Goal: Complete application form: Complete application form

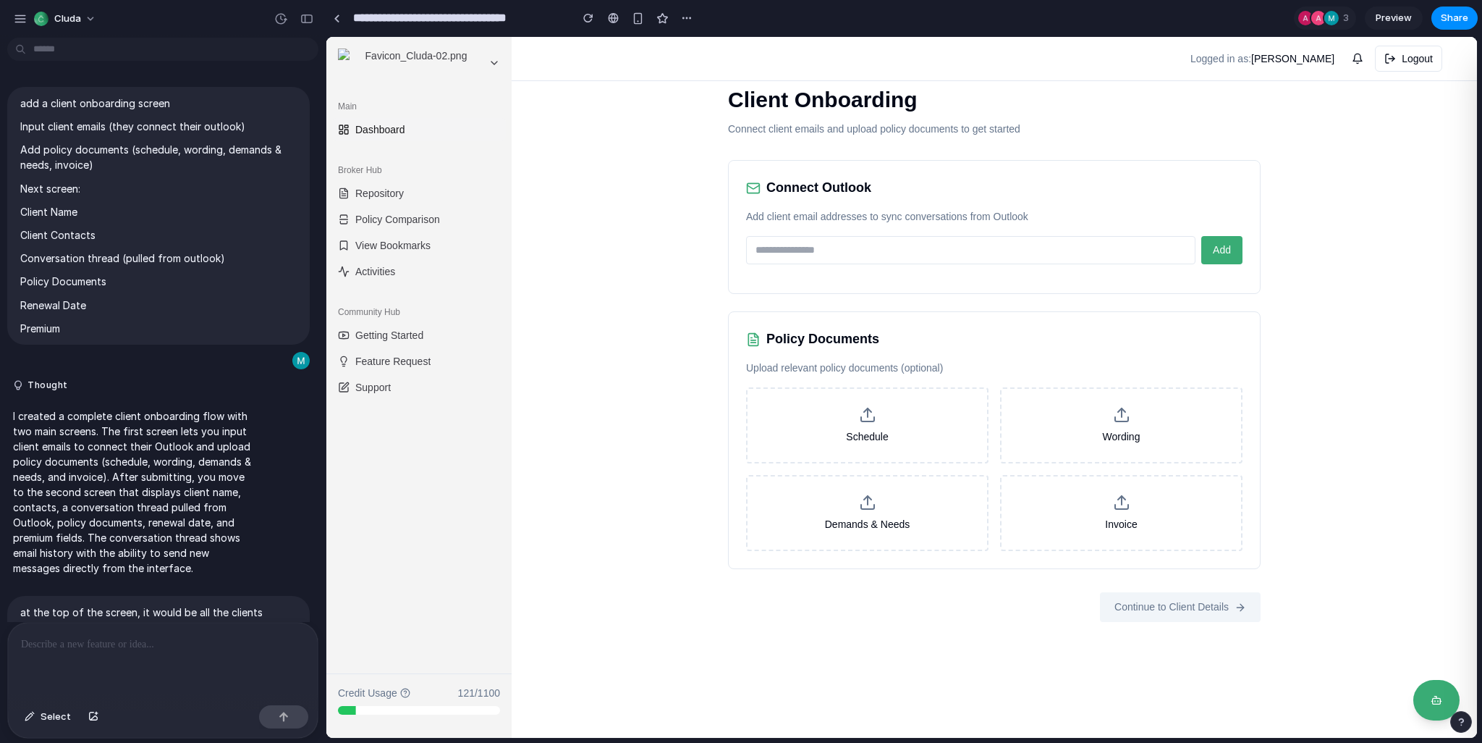
scroll to position [971, 0]
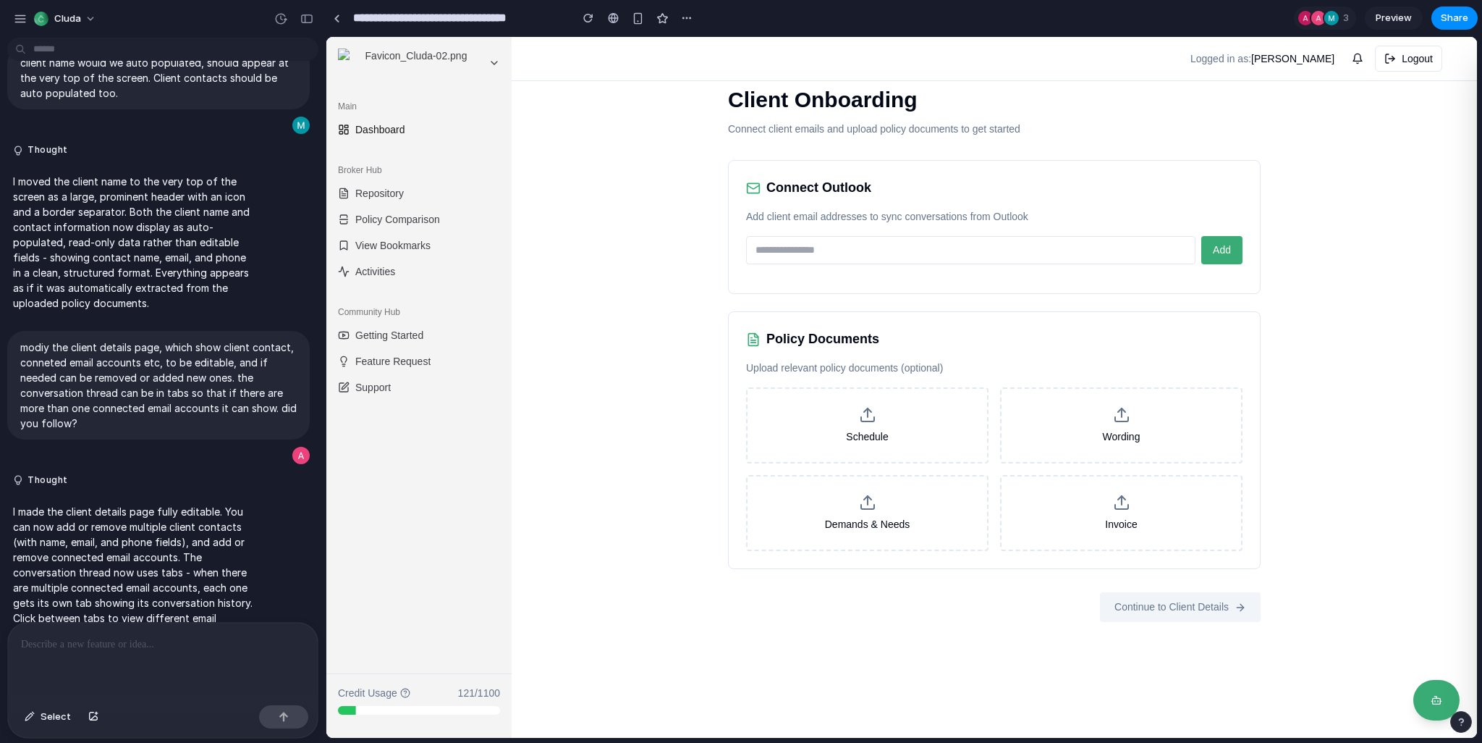
click at [793, 134] on p "Connect client emails and upload policy documents to get started" at bounding box center [994, 129] width 533 height 15
click at [806, 135] on p "Connect client emails and upload policy documents to get started" at bounding box center [994, 129] width 533 height 15
click at [803, 133] on p "Connect client emails and upload policy documents to get started" at bounding box center [994, 129] width 533 height 15
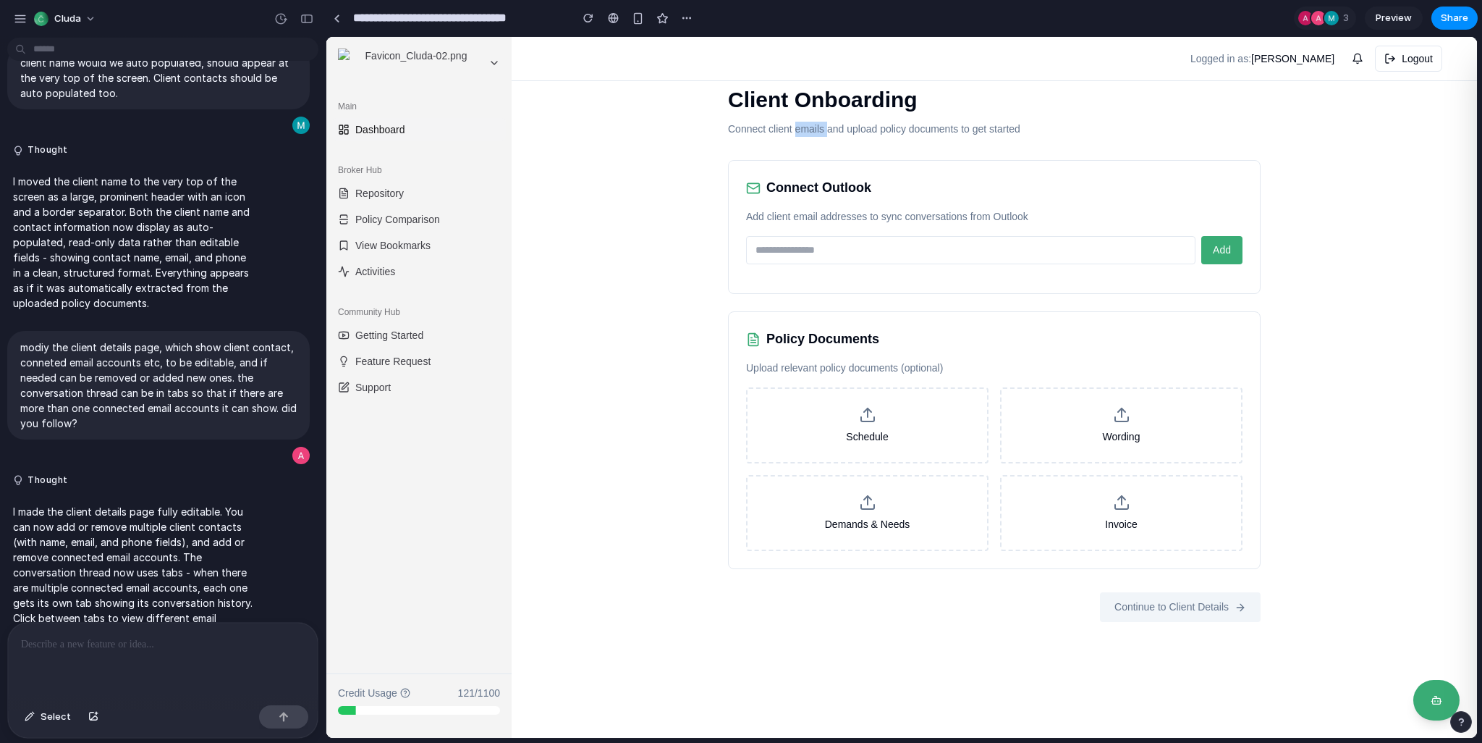
click at [803, 133] on p "Connect client emails and upload policy documents to get started" at bounding box center [994, 129] width 533 height 15
click at [794, 133] on p "Connect client emails and upload policy documents to get started" at bounding box center [994, 129] width 533 height 15
drag, startPoint x: 798, startPoint y: 133, endPoint x: 1021, endPoint y: 133, distance: 222.9
click at [1021, 133] on p "Connect client emails and upload policy documents to get started" at bounding box center [994, 129] width 533 height 15
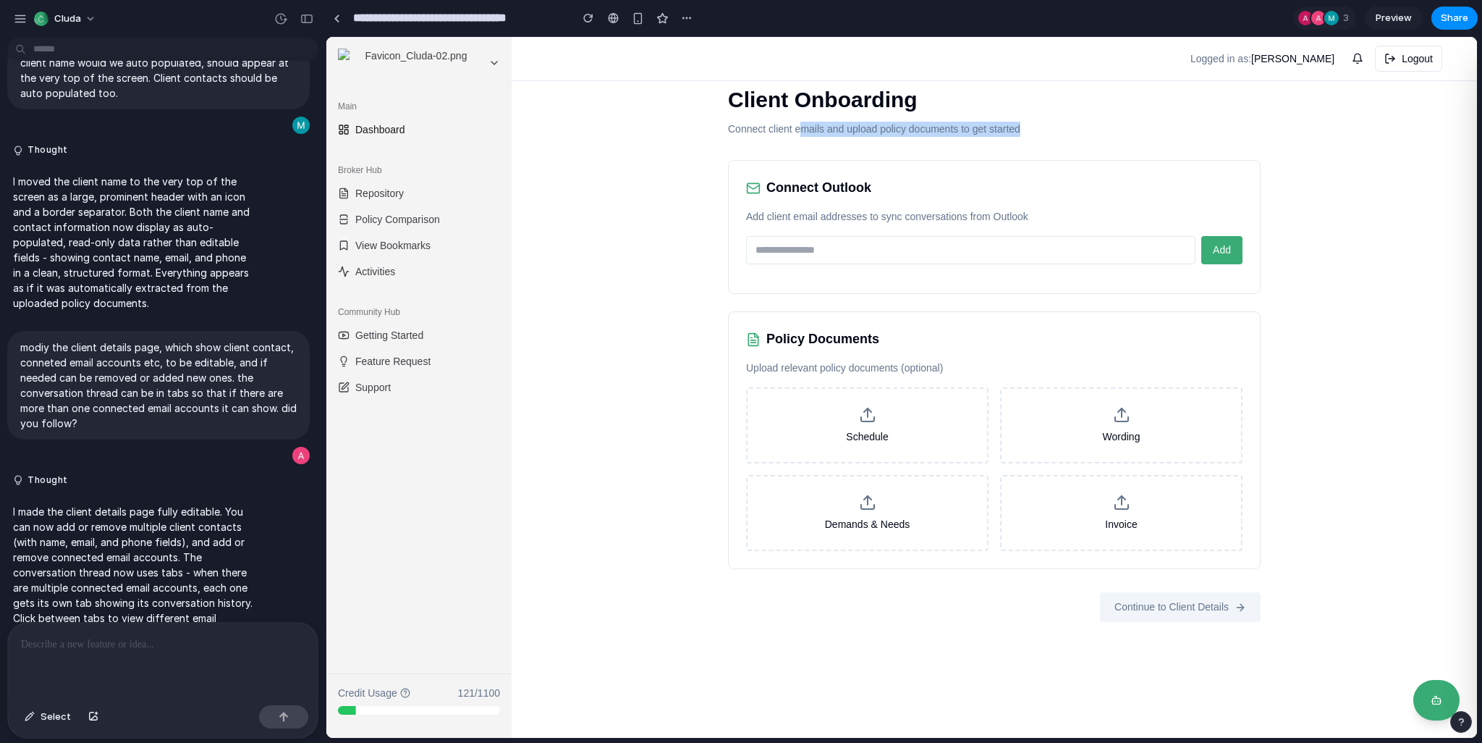
click at [1021, 133] on p "Connect client emails and upload policy documents to get started" at bounding box center [994, 129] width 533 height 15
drag, startPoint x: 1024, startPoint y: 133, endPoint x: 735, endPoint y: 101, distance: 291.4
click at [735, 101] on div "Client Onboarding Connect client emails and upload policy documents to get star…" at bounding box center [994, 110] width 533 height 54
click at [735, 101] on h1 "Client Onboarding" at bounding box center [994, 99] width 533 height 33
drag, startPoint x: 735, startPoint y: 101, endPoint x: 927, endPoint y: 128, distance: 194.5
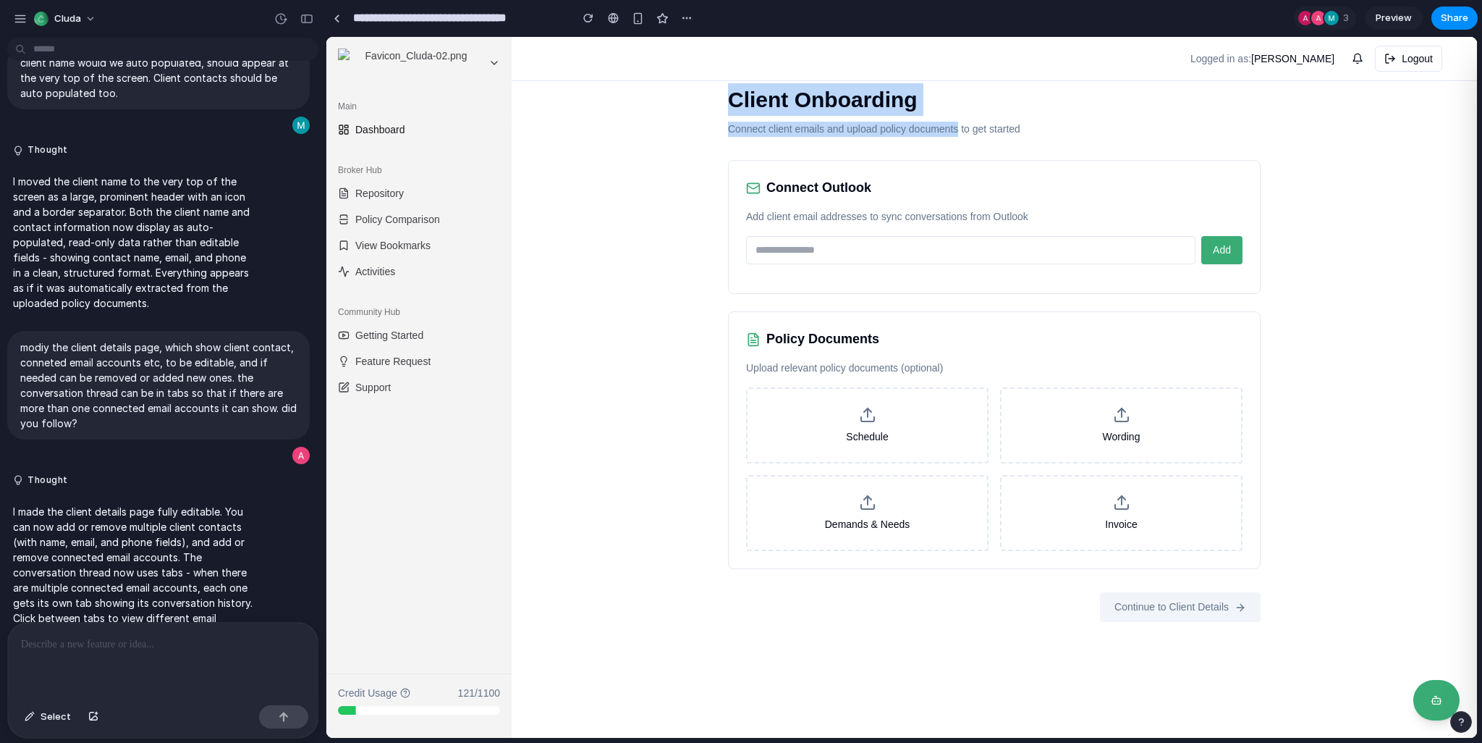
click at [927, 128] on div "Client Onboarding Connect client emails and upload policy documents to get star…" at bounding box center [994, 110] width 533 height 54
click at [927, 128] on p "Connect client emails and upload policy documents to get started" at bounding box center [994, 129] width 533 height 15
drag, startPoint x: 925, startPoint y: 128, endPoint x: 717, endPoint y: 105, distance: 209.0
click at [717, 105] on div "Client Onboarding Connect client emails and upload policy documents to get star…" at bounding box center [994, 352] width 579 height 585
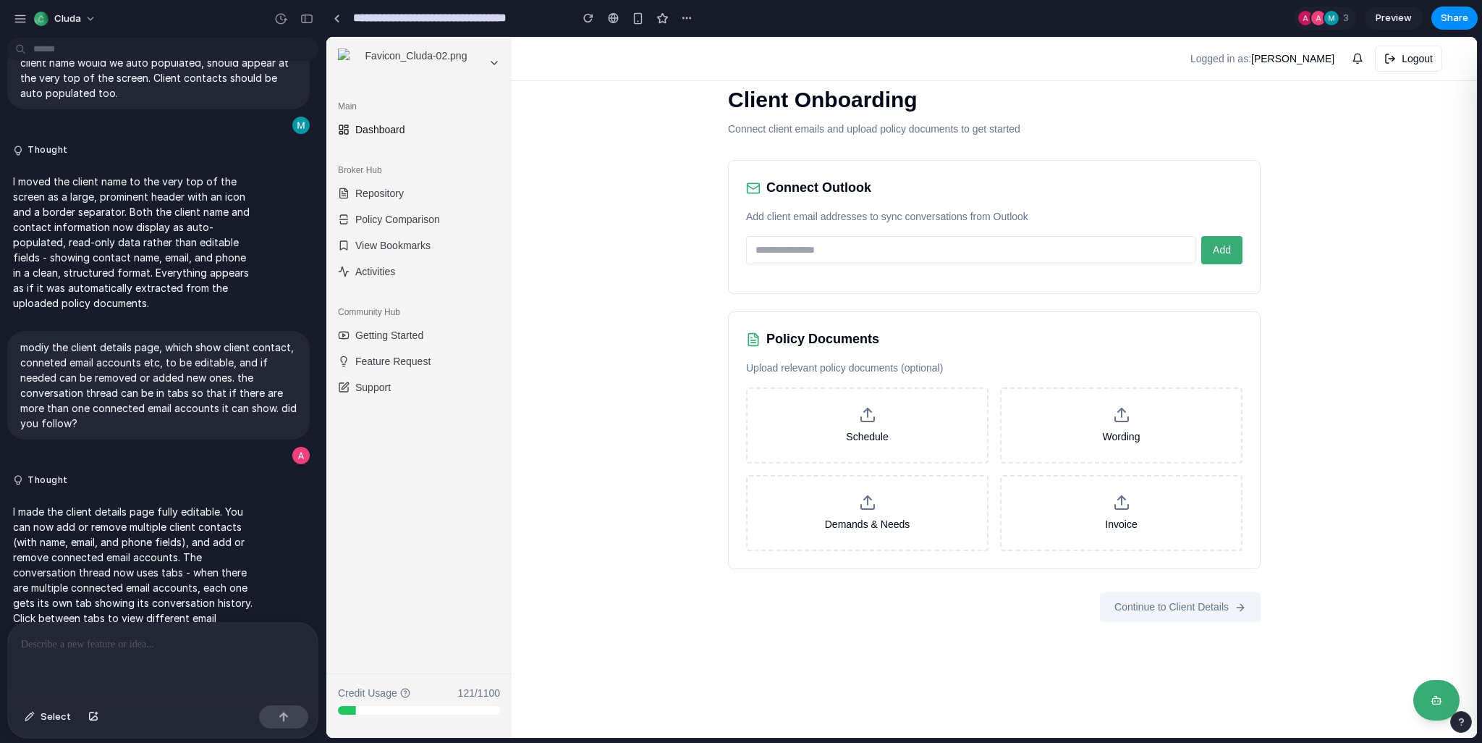
click at [771, 247] on input "email" at bounding box center [971, 250] width 450 height 28
type input "**********"
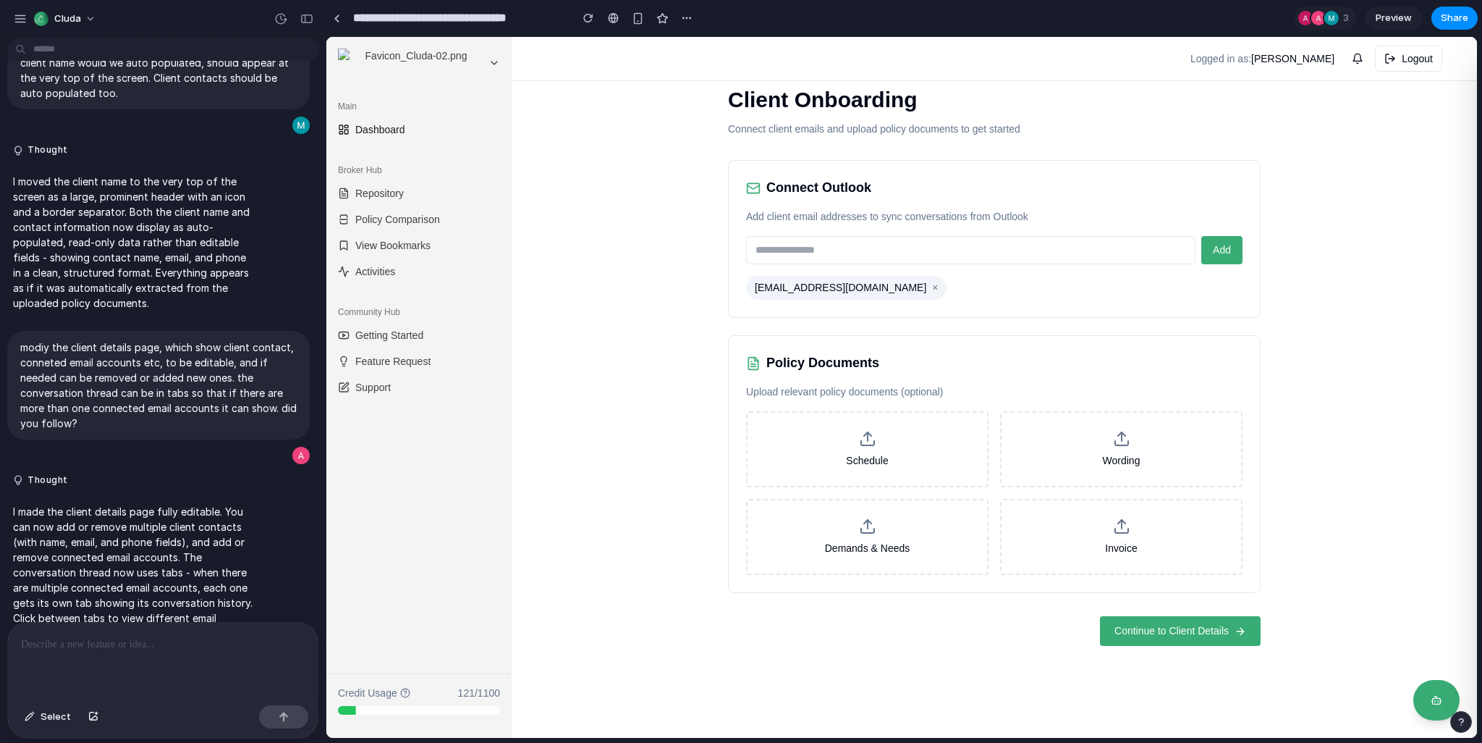
click at [1169, 634] on span "Continue to Client Details" at bounding box center [1172, 630] width 114 height 15
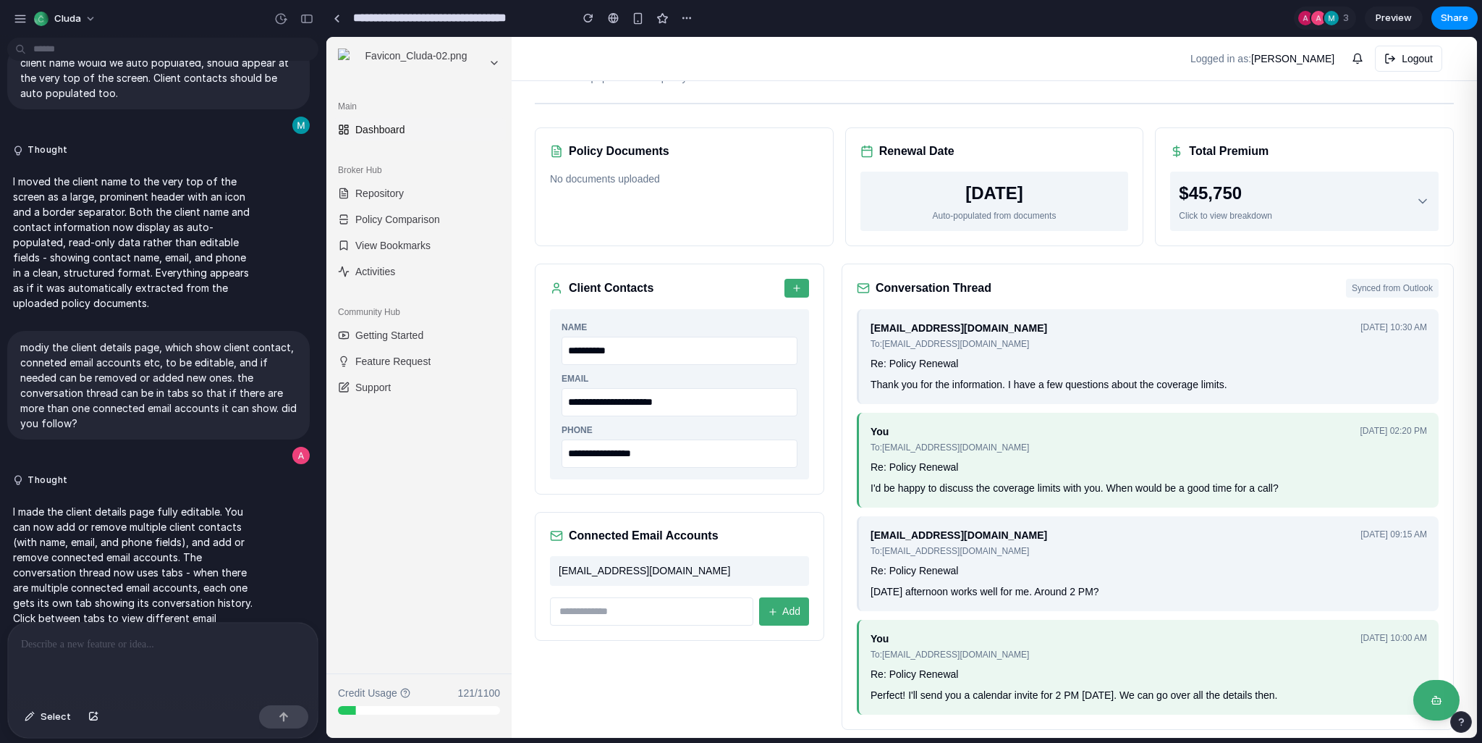
scroll to position [57, 0]
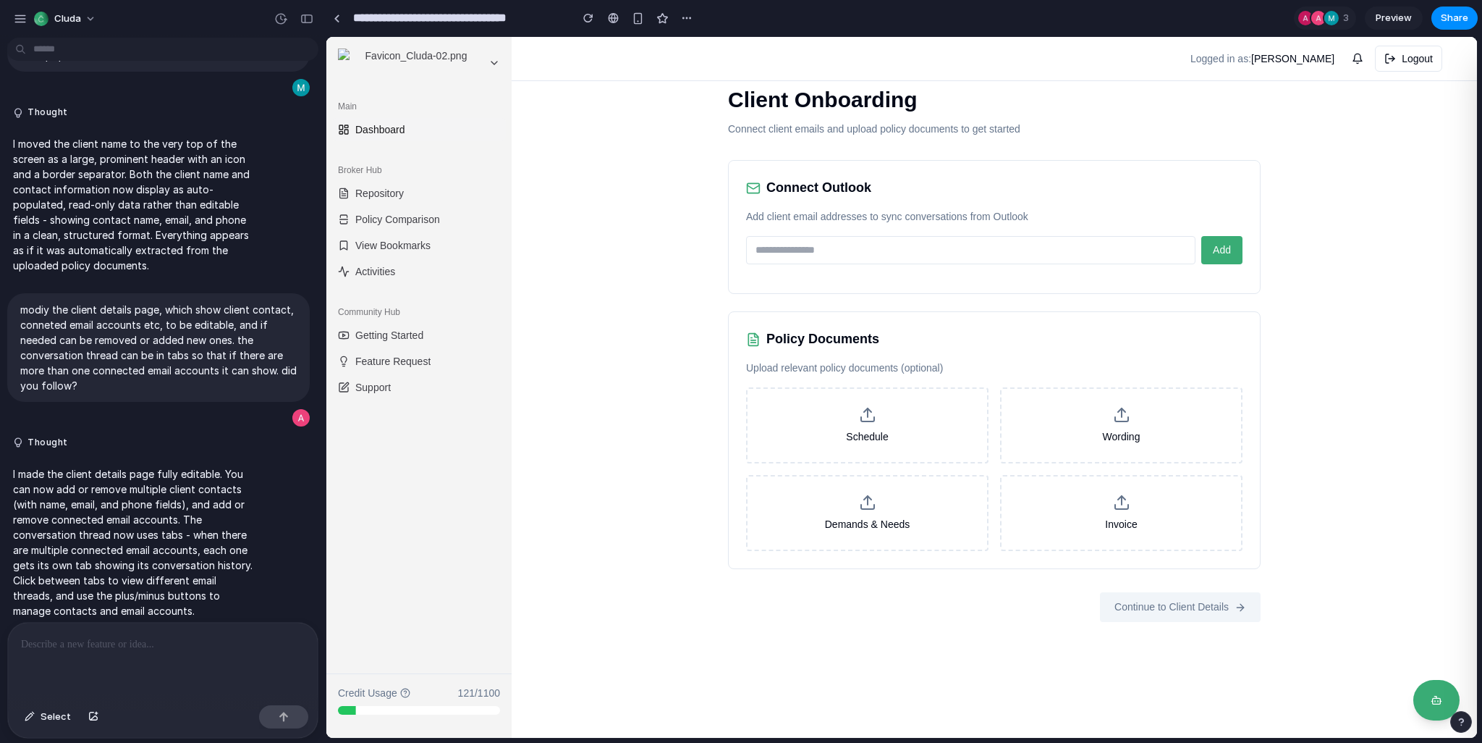
click at [799, 249] on input "email" at bounding box center [971, 250] width 450 height 28
type input "**********"
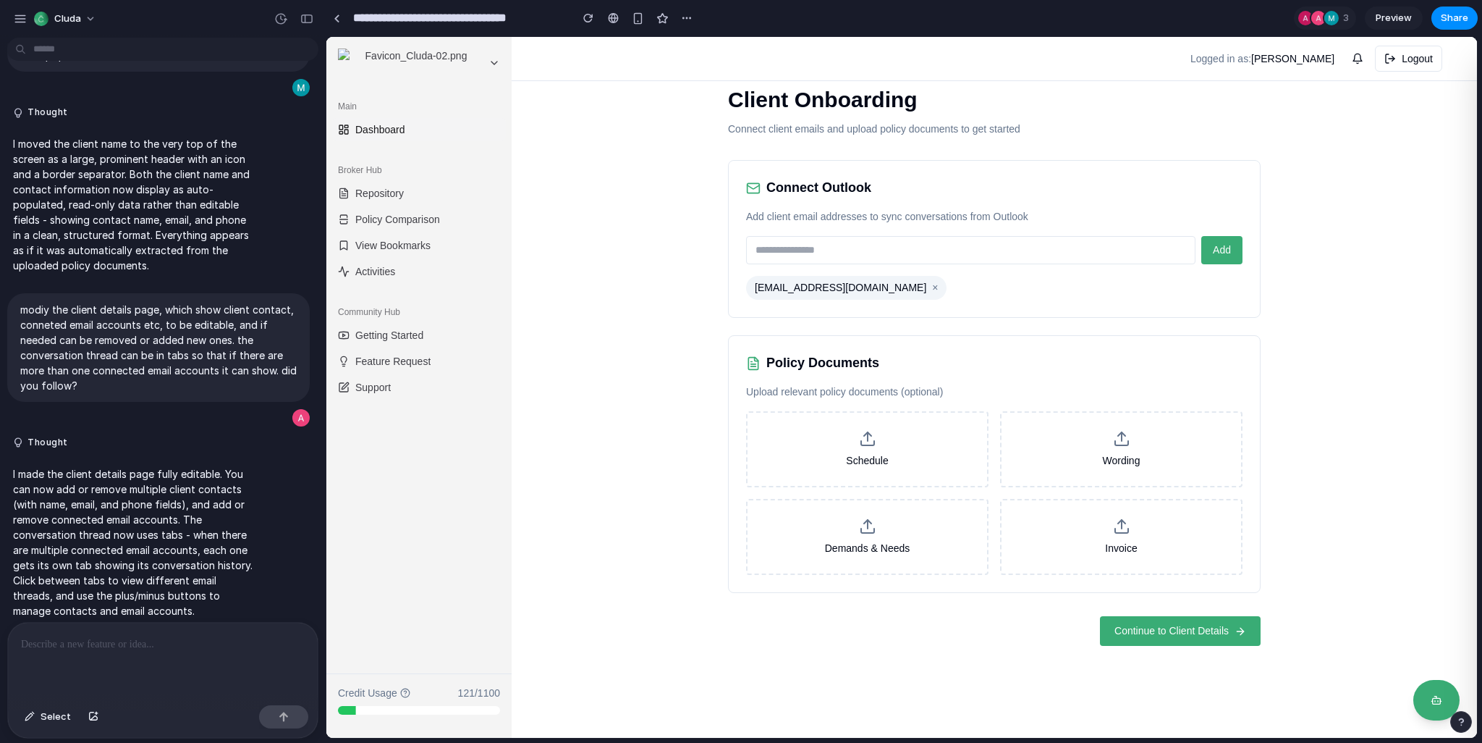
type input "*"
type input "**********"
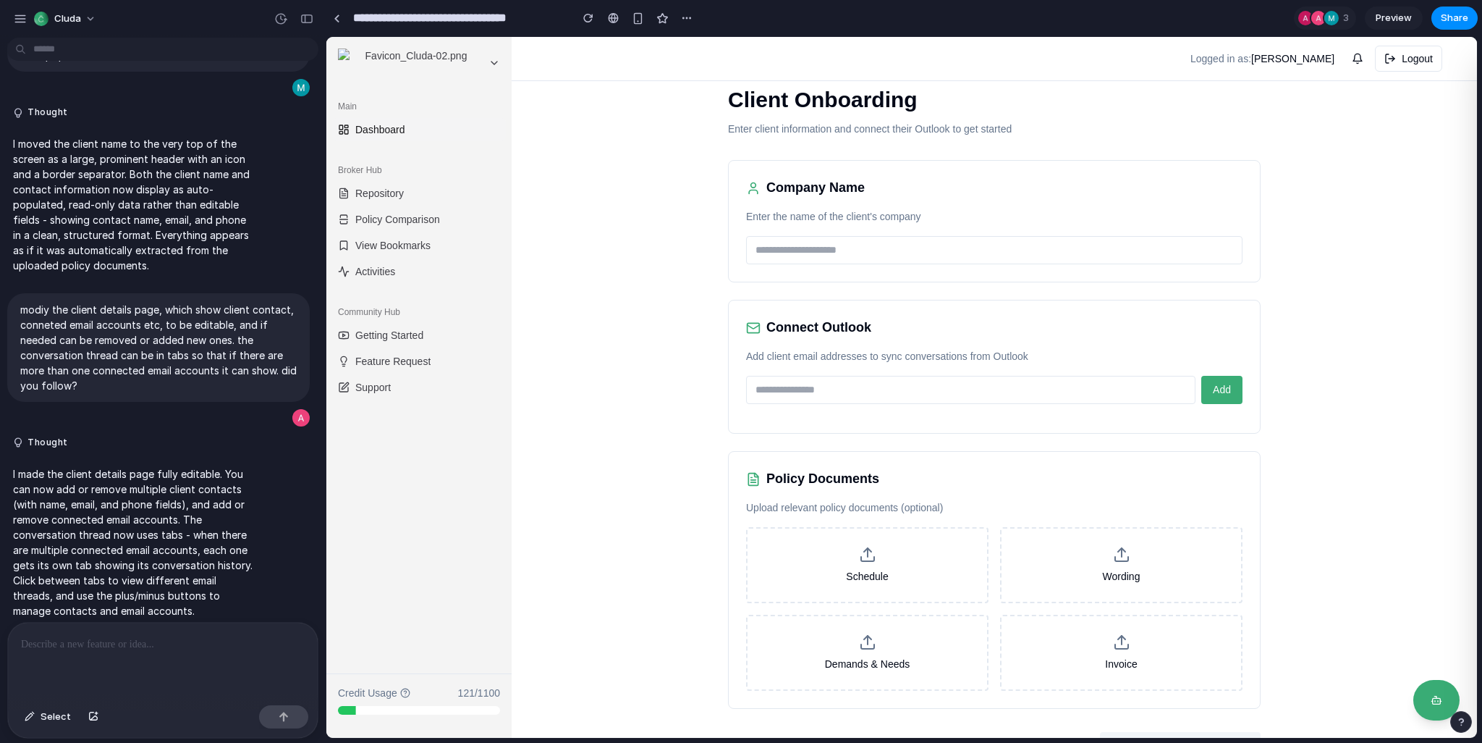
scroll to position [1753, 0]
